Goal: Task Accomplishment & Management: Use online tool/utility

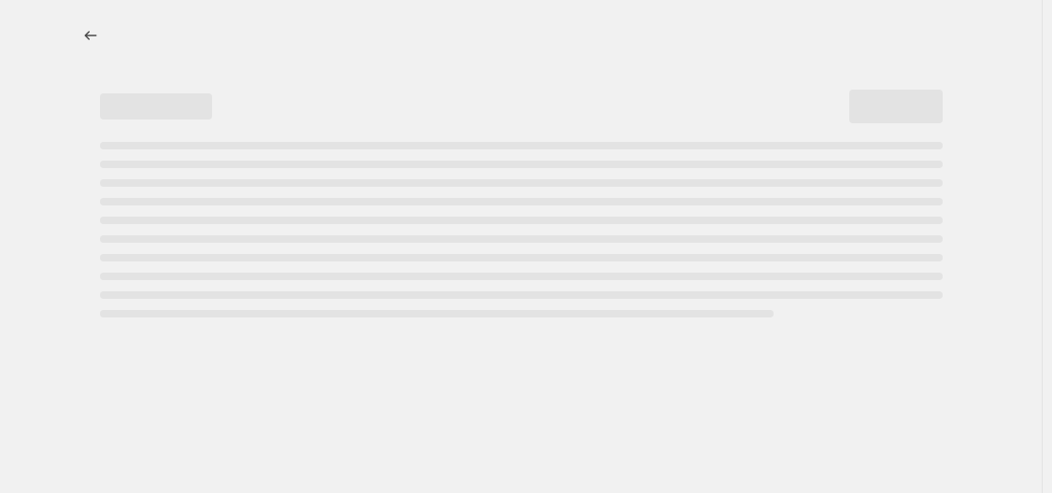
select select "percentage"
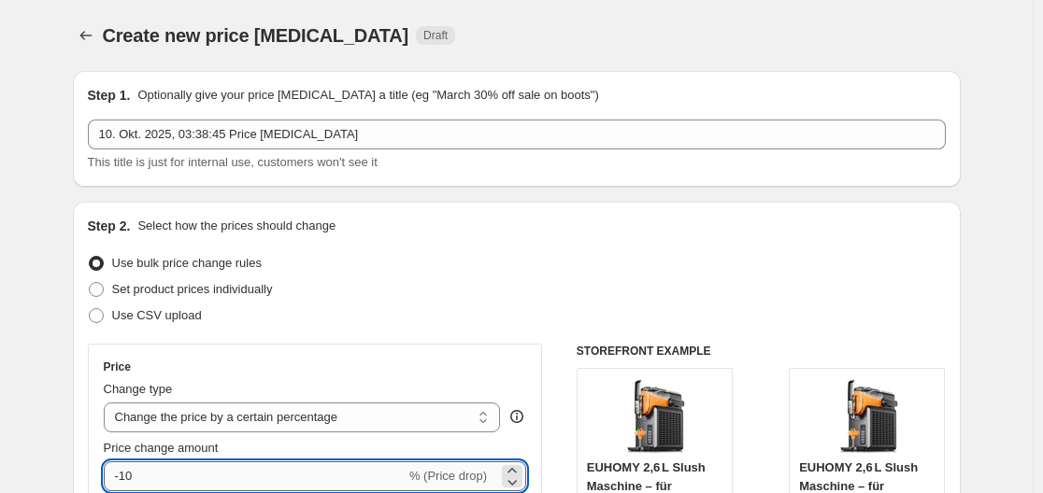
click at [192, 480] on input "-10" at bounding box center [255, 477] width 302 height 30
type input "-1"
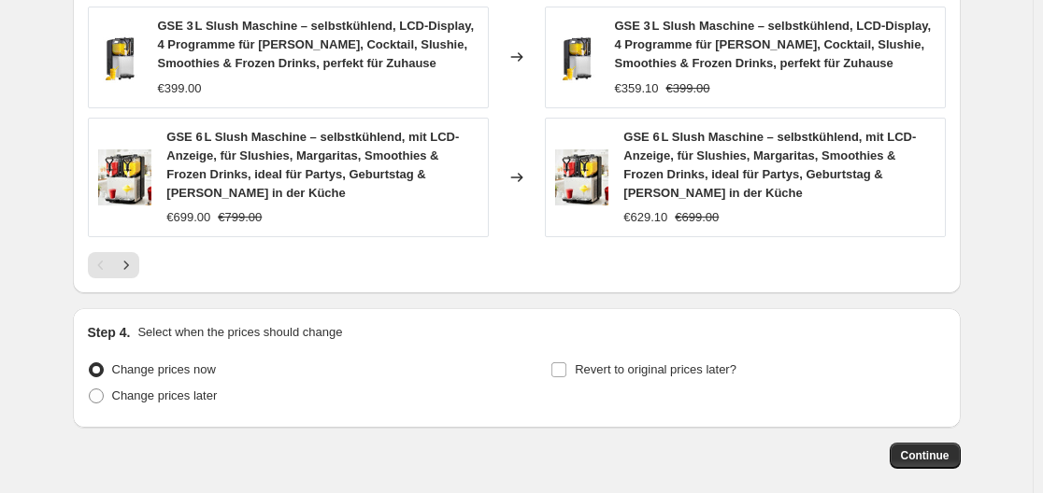
scroll to position [1555, 0]
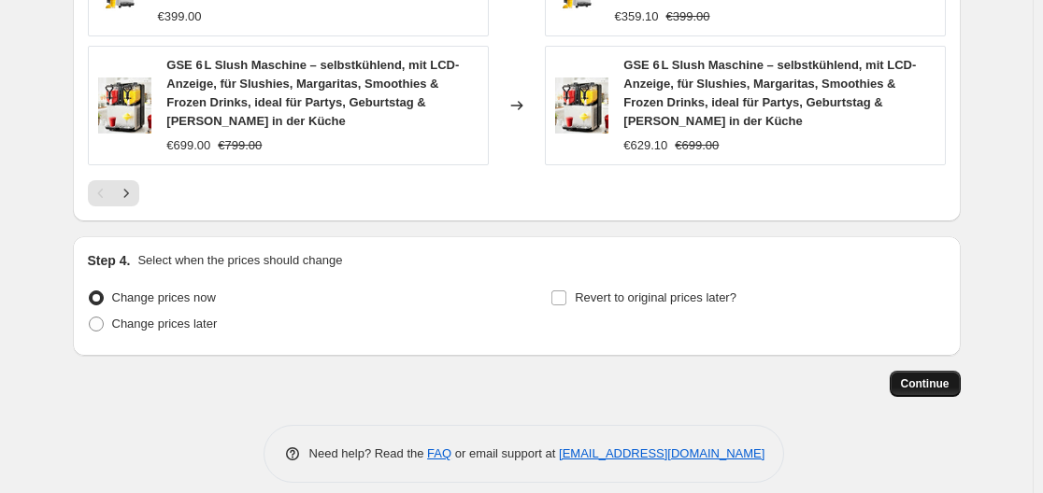
type input "-37"
click at [900, 371] on button "Continue" at bounding box center [924, 384] width 71 height 26
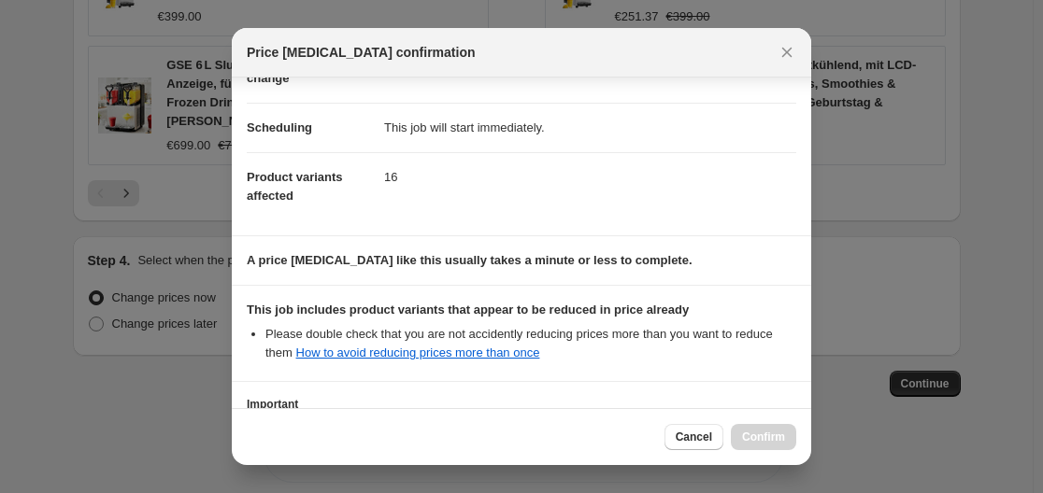
scroll to position [293, 0]
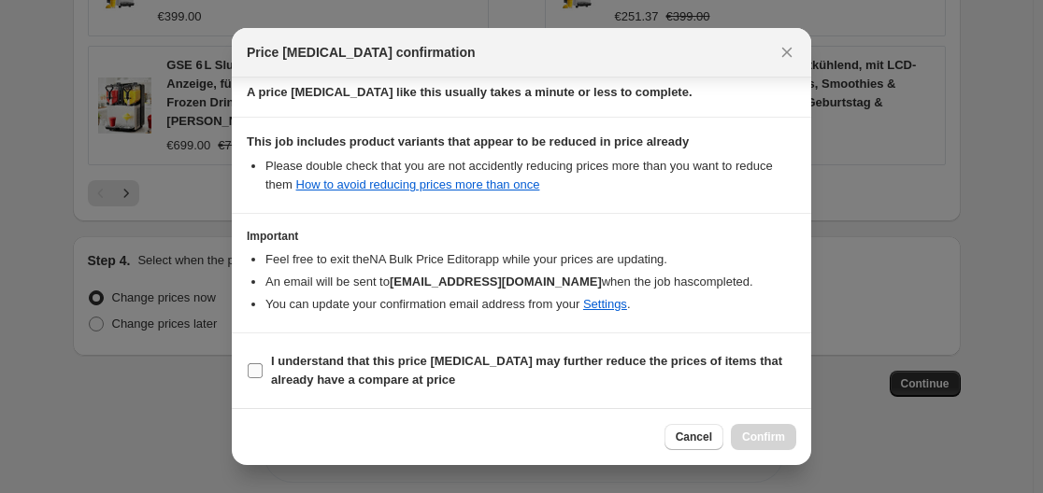
drag, startPoint x: 457, startPoint y: 358, endPoint x: 583, endPoint y: 386, distance: 129.2
click at [461, 358] on b "I understand that this price change job may further reduce the prices of items …" at bounding box center [526, 370] width 511 height 33
drag, startPoint x: 592, startPoint y: 366, endPoint x: 685, endPoint y: 392, distance: 96.1
click at [593, 366] on b "I understand that this price change job may further reduce the prices of items …" at bounding box center [526, 370] width 511 height 33
click at [263, 366] on input "I understand that this price change job may further reduce the prices of items …" at bounding box center [255, 370] width 15 height 15
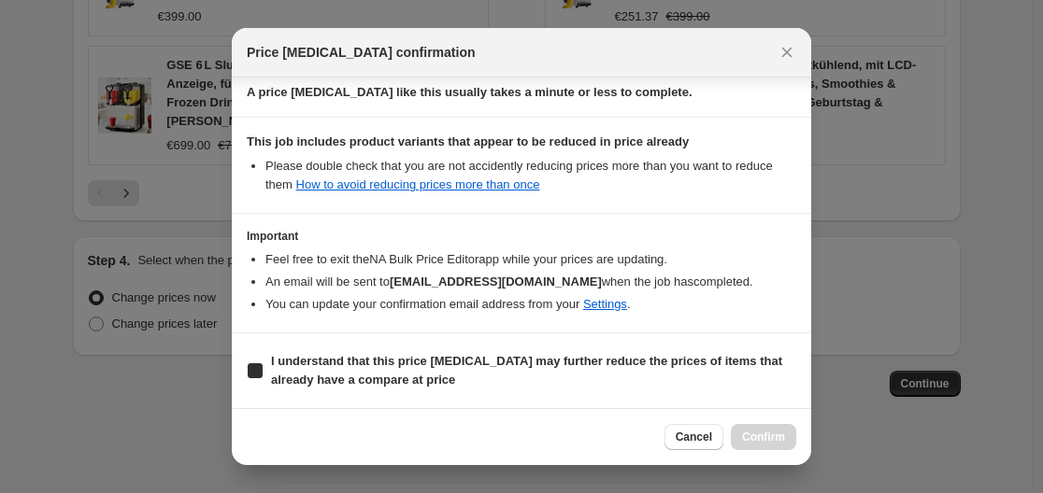
checkbox input "true"
click at [732, 435] on div "Cancel Confirm" at bounding box center [730, 437] width 132 height 26
click at [742, 434] on button "Confirm" at bounding box center [763, 437] width 65 height 26
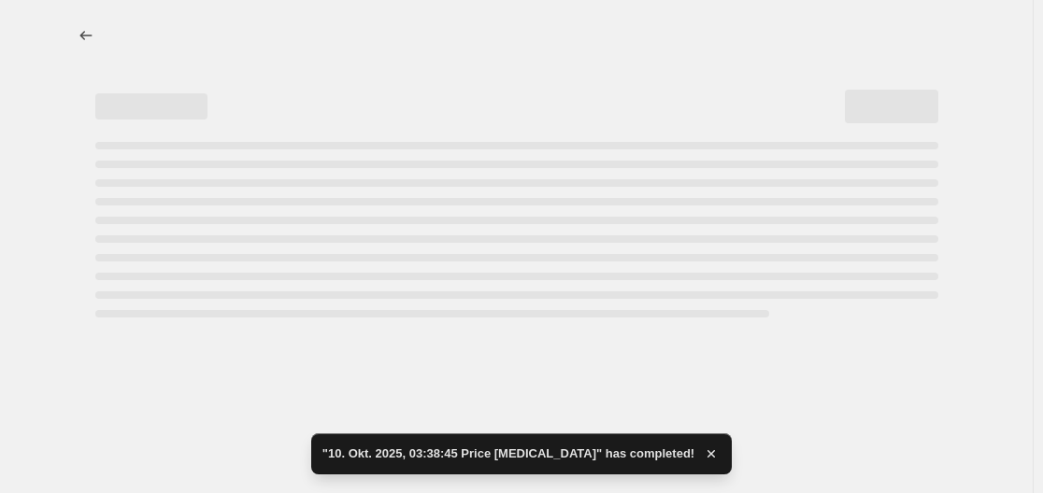
select select "percentage"
